Goal: Find specific page/section: Find specific page/section

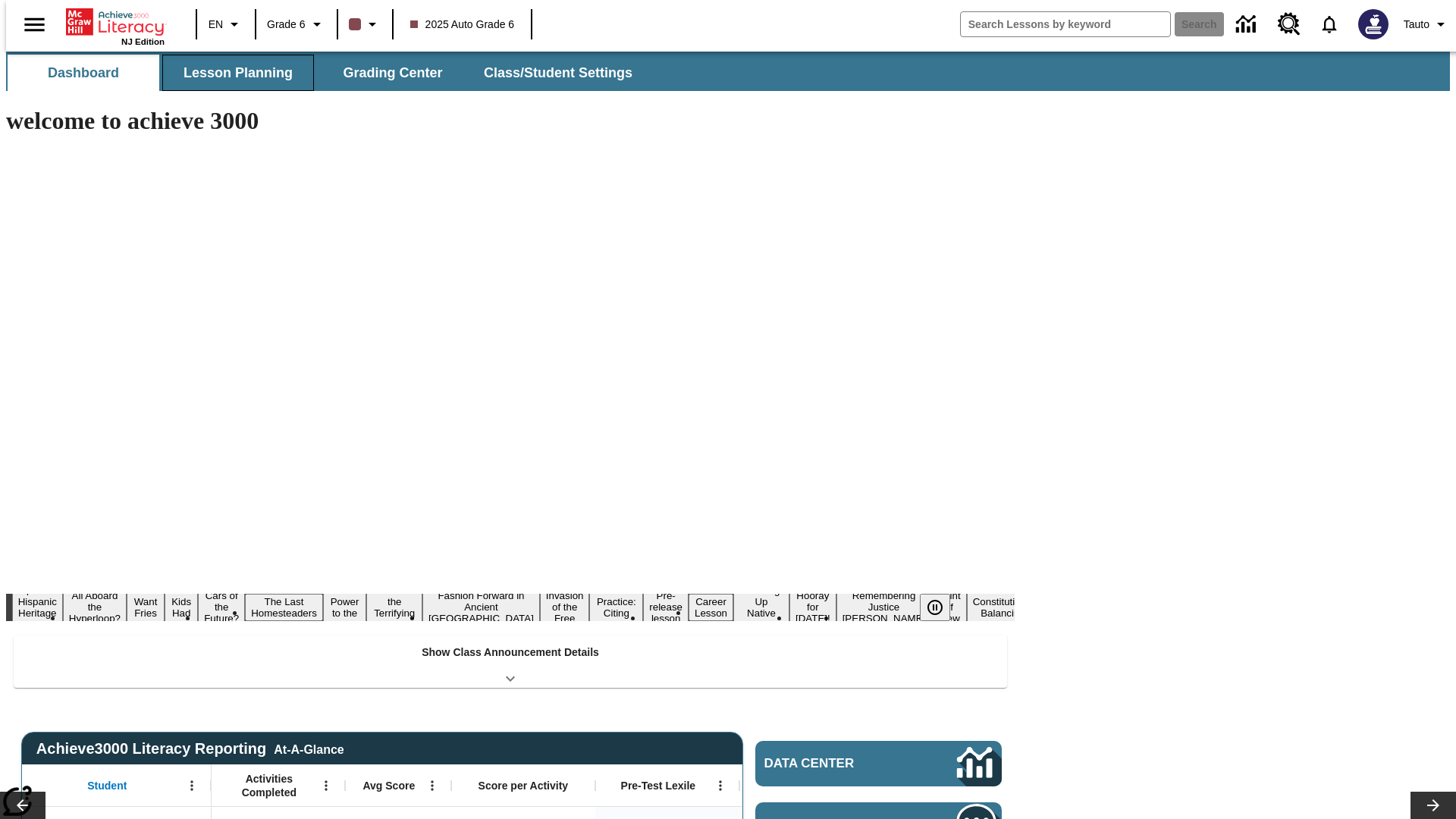
click at [232, 73] on button "Lesson Planning" at bounding box center [237, 72] width 152 height 36
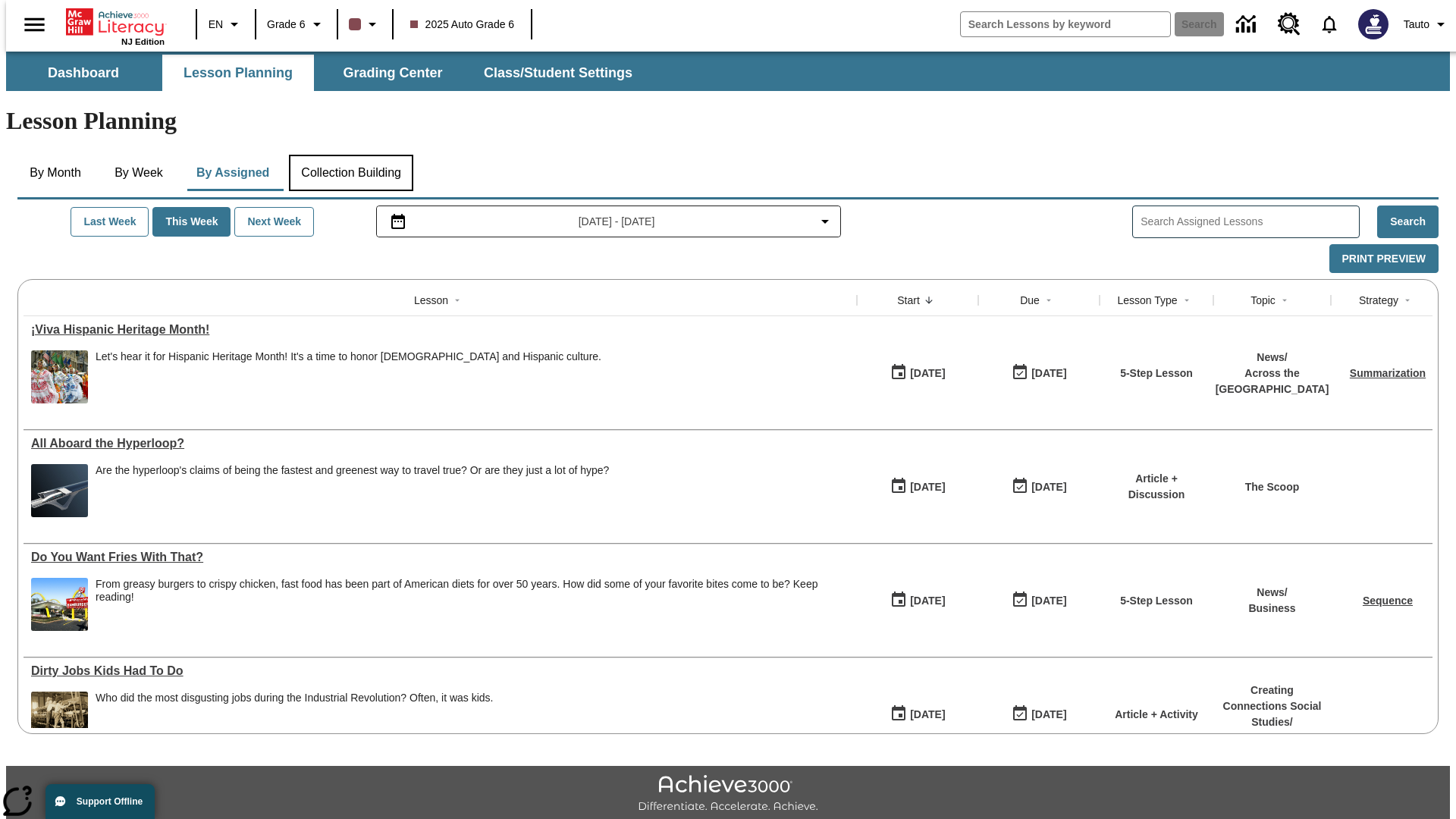
click at [351, 155] on button "Collection Building" at bounding box center [351, 173] width 124 height 36
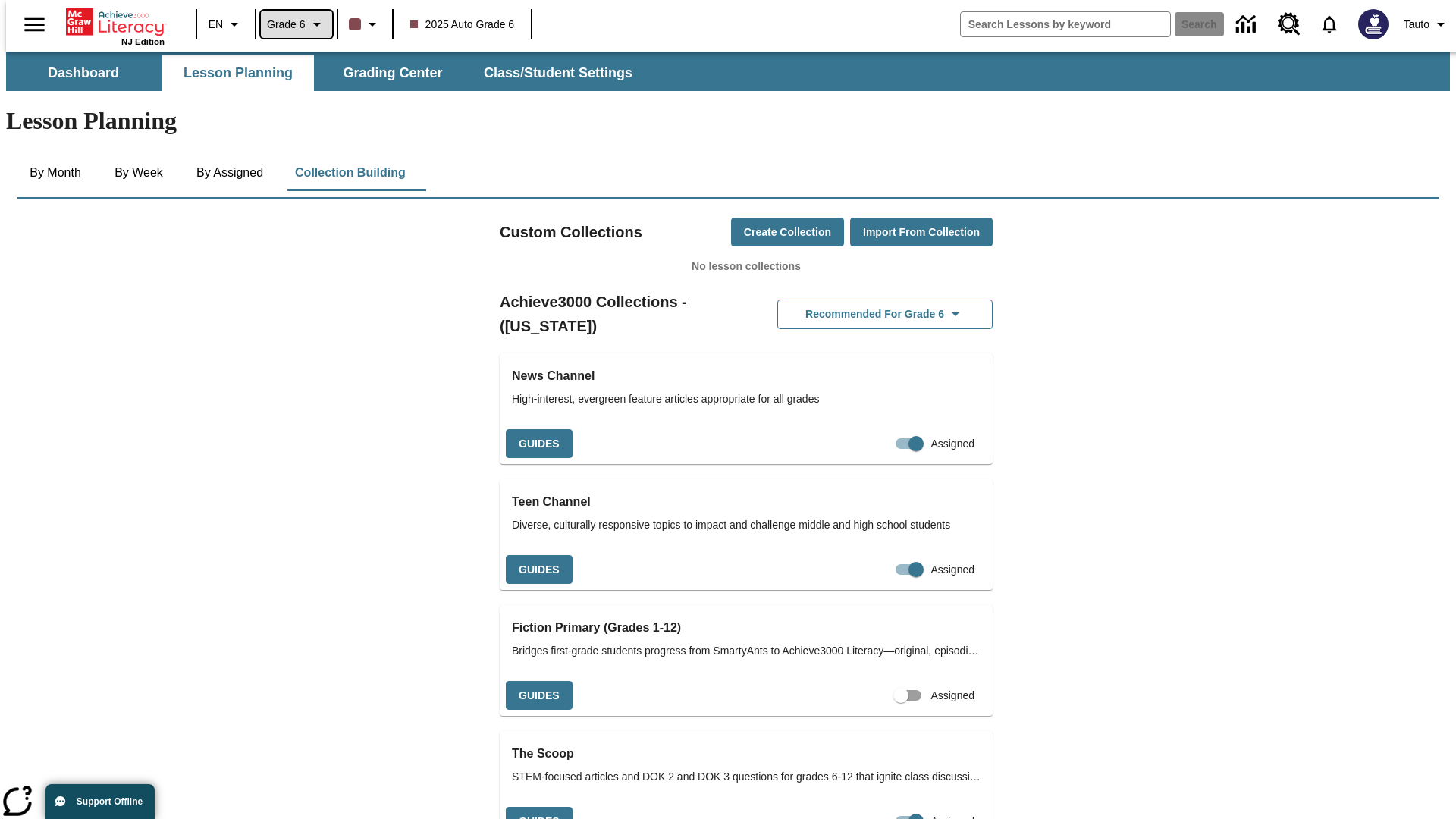
click at [291, 24] on span "Grade 6" at bounding box center [286, 24] width 39 height 16
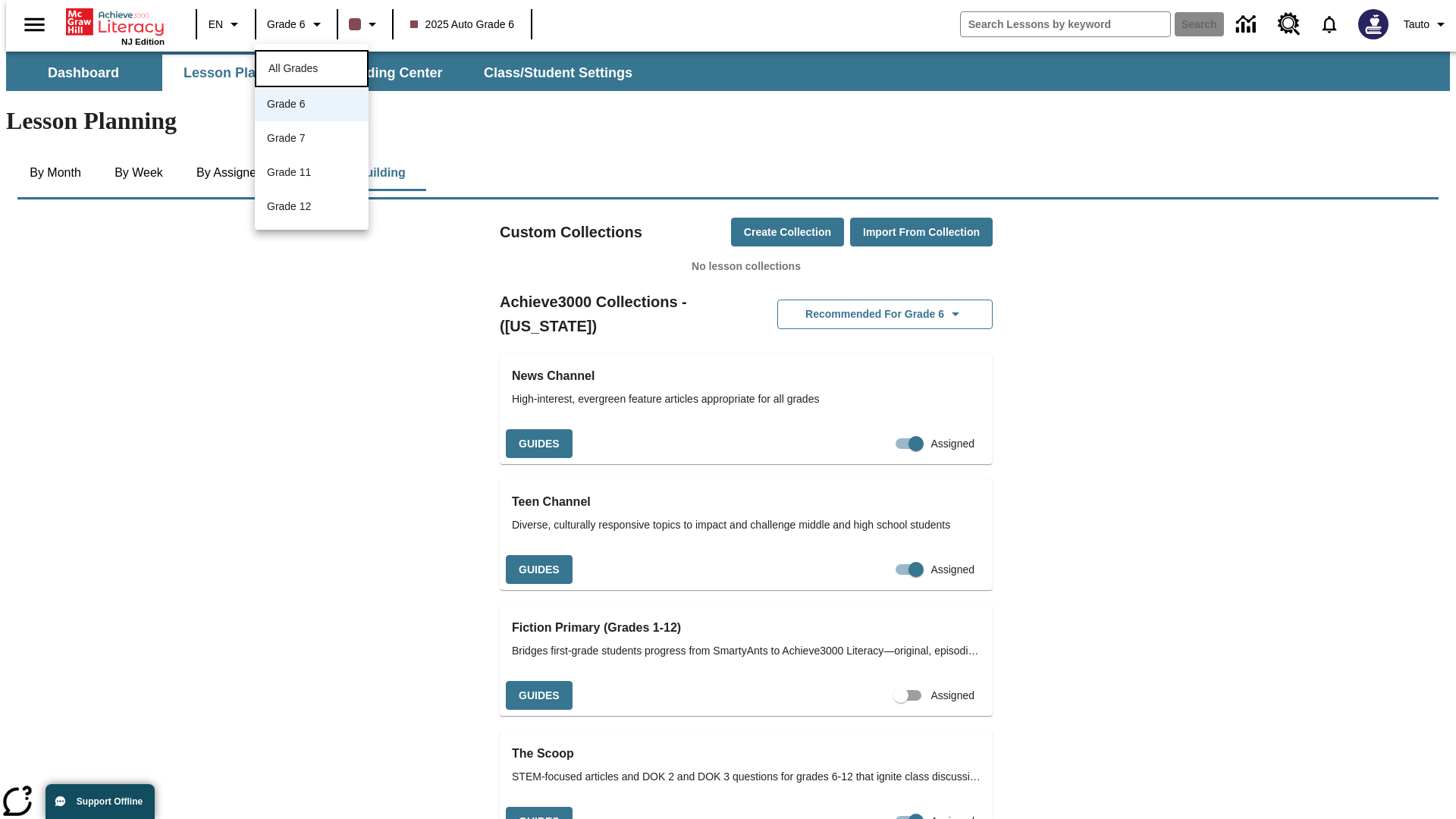
click at [311, 67] on span "All Grades" at bounding box center [293, 68] width 50 height 12
